Goal: Transaction & Acquisition: Purchase product/service

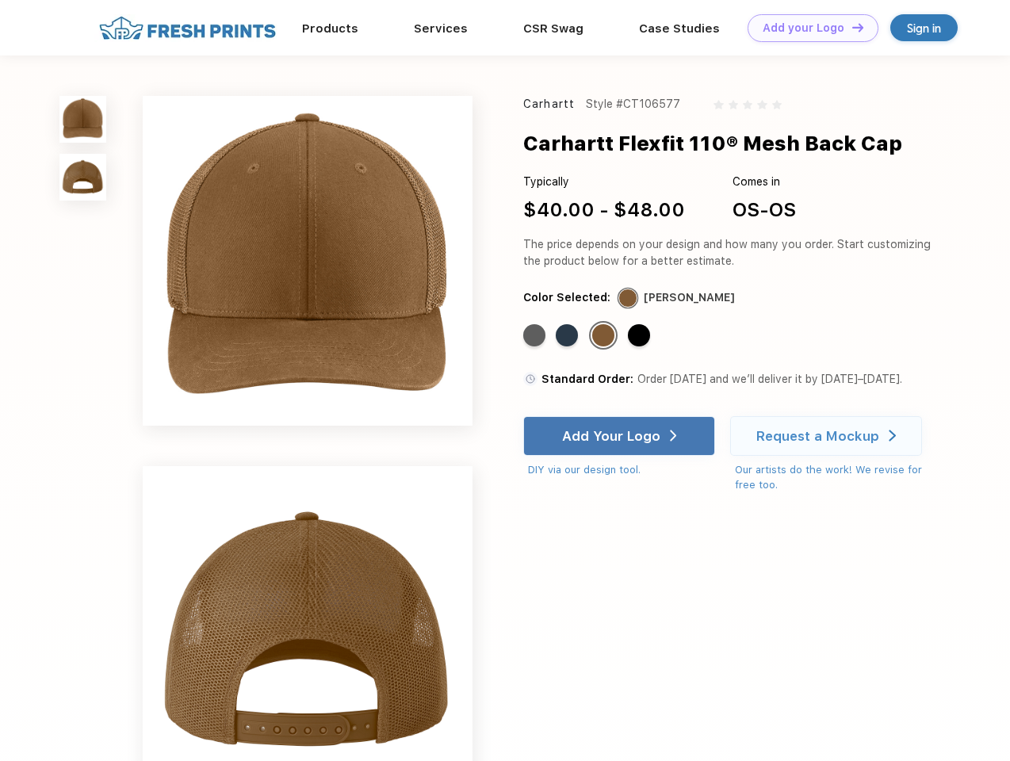
click at [807, 28] on link "Add your Logo Design Tool" at bounding box center [813, 28] width 131 height 28
click at [0, 0] on div "Design Tool" at bounding box center [0, 0] width 0 height 0
click at [851, 27] on link "Add your Logo Design Tool" at bounding box center [813, 28] width 131 height 28
click at [83, 119] on img at bounding box center [82, 119] width 47 height 47
click at [83, 178] on img at bounding box center [82, 177] width 47 height 47
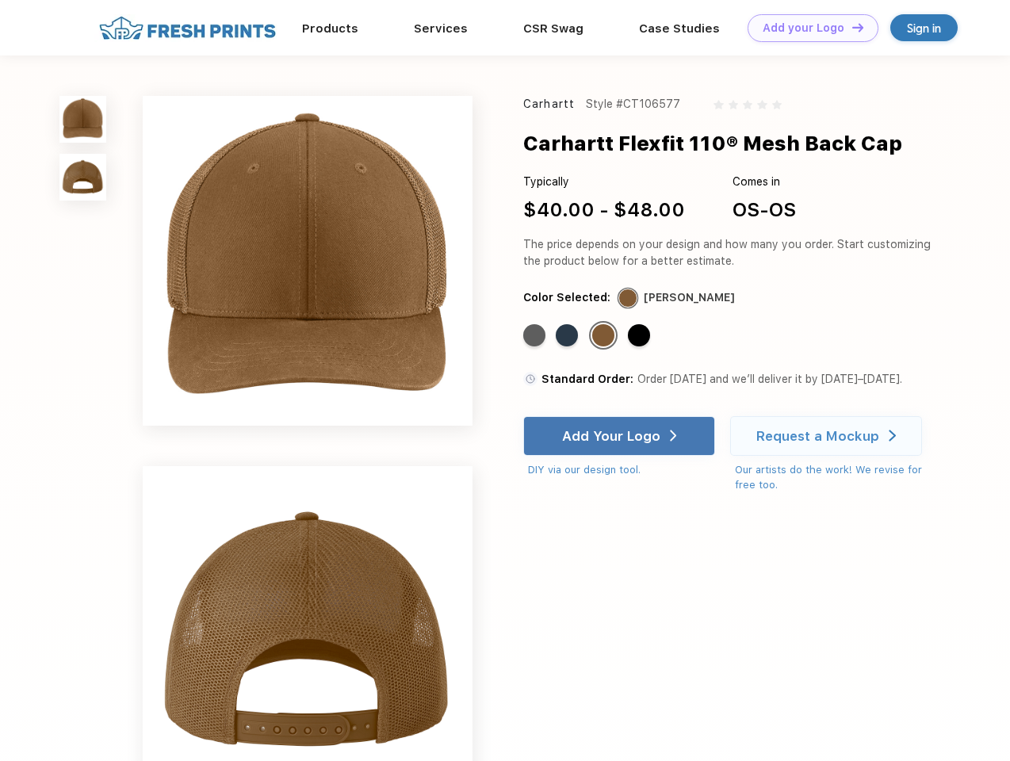
click at [536, 336] on div "Standard Color" at bounding box center [534, 335] width 22 height 22
click at [569, 336] on div "Standard Color" at bounding box center [567, 335] width 22 height 22
click at [605, 336] on div "Standard Color" at bounding box center [603, 335] width 22 height 22
click at [641, 336] on div "Standard Color" at bounding box center [639, 335] width 22 height 22
click at [621, 436] on div "Add Your Logo" at bounding box center [611, 436] width 98 height 16
